Goal: Check status: Check status

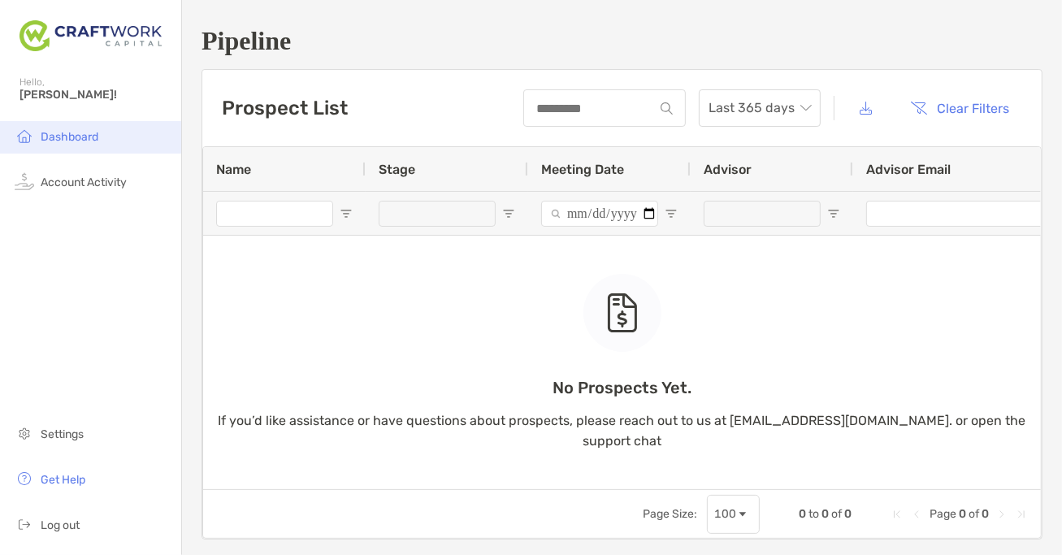
click at [64, 131] on span "Dashboard" at bounding box center [70, 137] width 58 height 14
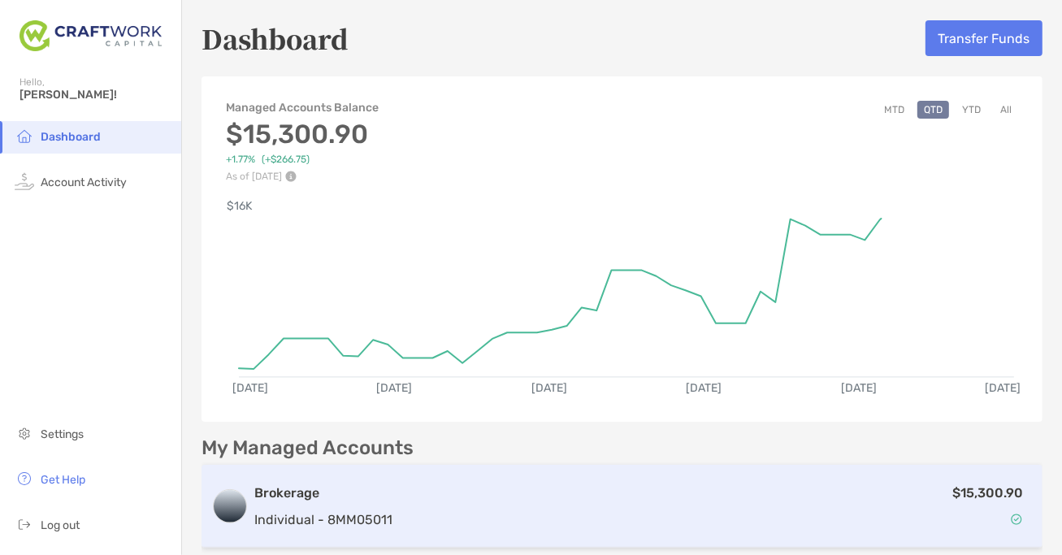
click at [479, 505] on div "$15,300.90" at bounding box center [716, 506] width 634 height 47
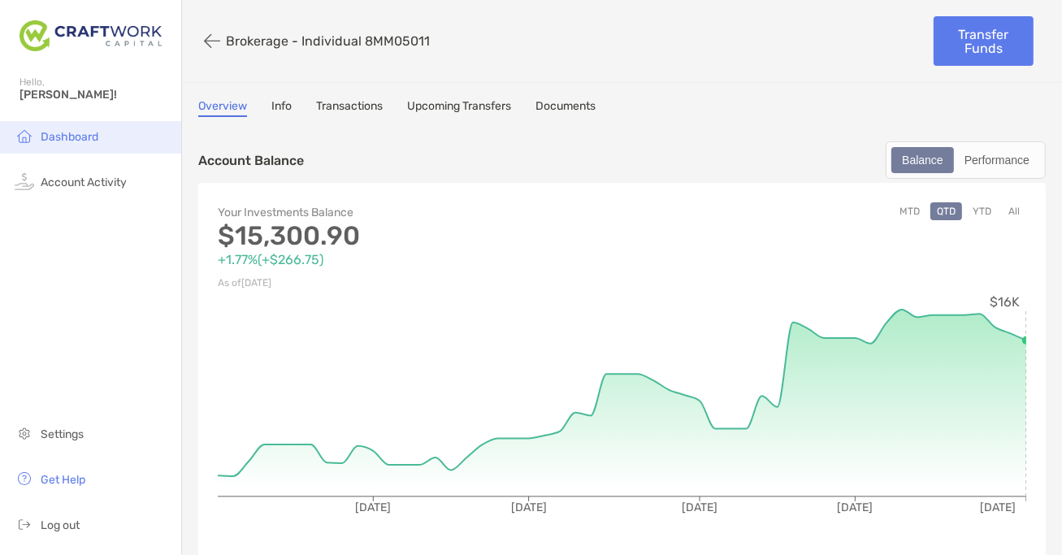
click at [68, 144] on span "Dashboard" at bounding box center [70, 137] width 58 height 14
